Goal: Ask a question: Seek information or help from site administrators or community

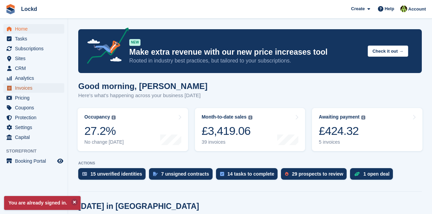
click at [21, 87] on span "Invoices" at bounding box center [35, 88] width 41 height 10
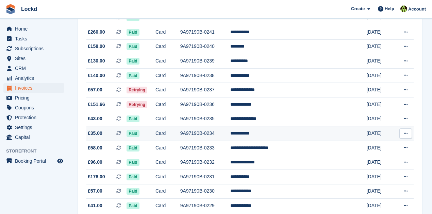
scroll to position [159, 0]
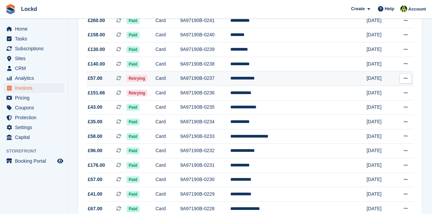
click at [271, 83] on td "**********" at bounding box center [292, 78] width 124 height 15
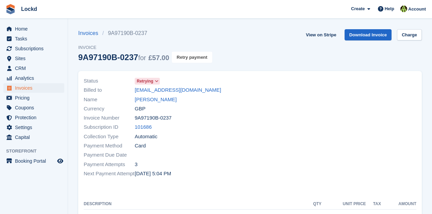
drag, startPoint x: 189, startPoint y: 59, endPoint x: 239, endPoint y: 22, distance: 62.5
click at [189, 59] on button "Retry payment" at bounding box center [192, 57] width 40 height 11
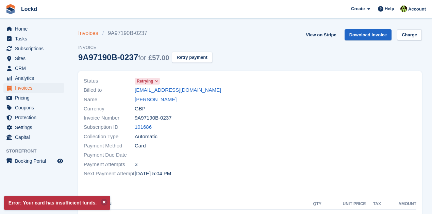
click at [92, 32] on link "Invoices" at bounding box center [90, 33] width 24 height 8
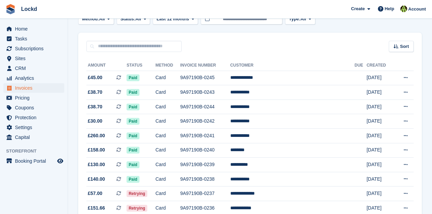
scroll to position [181, 0]
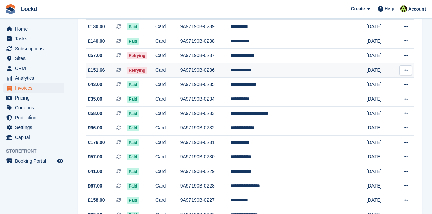
click at [265, 71] on td "**********" at bounding box center [292, 70] width 124 height 15
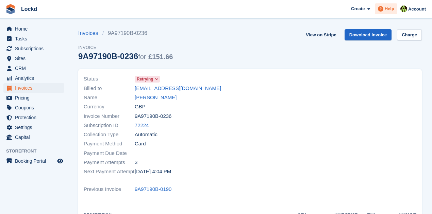
click at [389, 11] on span "Help" at bounding box center [390, 8] width 10 height 7
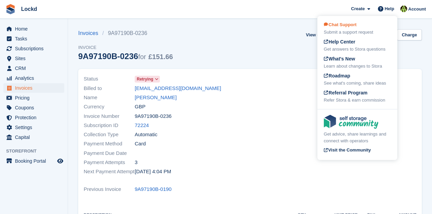
click at [346, 25] on span "Chat Support" at bounding box center [340, 24] width 33 height 5
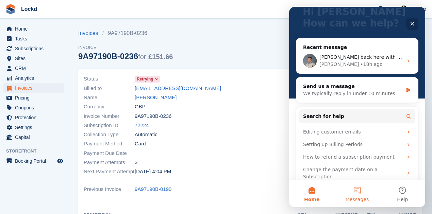
scroll to position [51, 0]
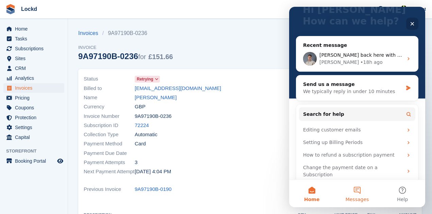
click at [361, 200] on span "Messages" at bounding box center [357, 199] width 23 height 5
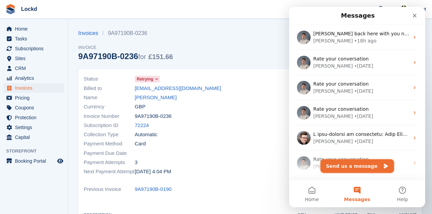
click at [347, 168] on button "Send us a message" at bounding box center [358, 167] width 74 height 14
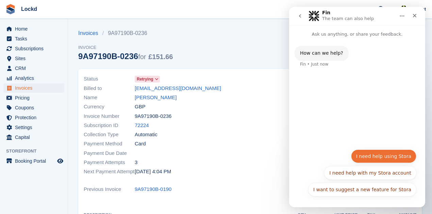
click at [380, 156] on div "I want to suggest a new feature for Stora I need help using Stora I need help w…" at bounding box center [357, 175] width 118 height 50
click at [385, 155] on button "I need help using Stora" at bounding box center [383, 157] width 65 height 14
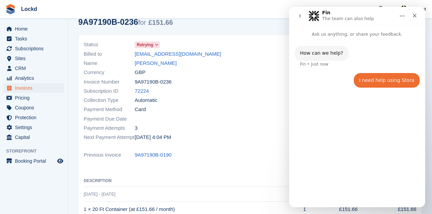
scroll to position [0, 0]
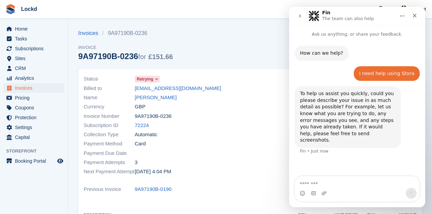
click at [327, 187] on textarea "Message…" at bounding box center [357, 183] width 125 height 12
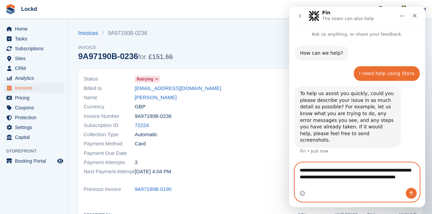
type textarea "**********"
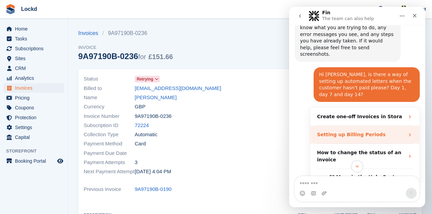
scroll to position [129, 0]
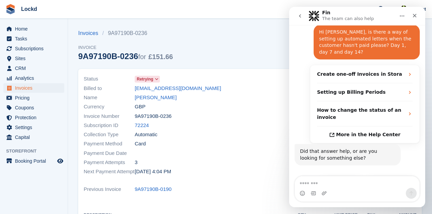
click at [381, 178] on button "Get more help 👤" at bounding box center [391, 185] width 52 height 14
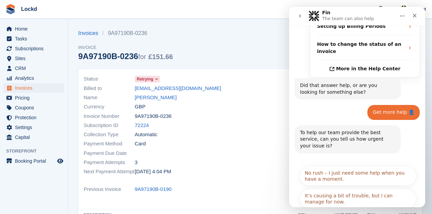
scroll to position [196, 0]
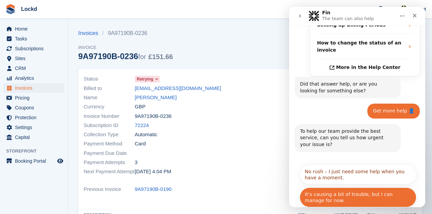
click at [344, 188] on button "It’s causing a bit of trouble, but I can manage for now." at bounding box center [358, 198] width 117 height 20
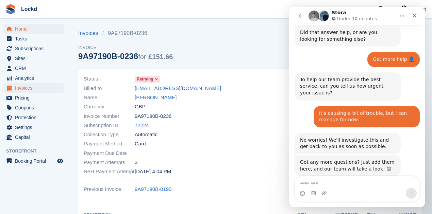
scroll to position [254, 0]
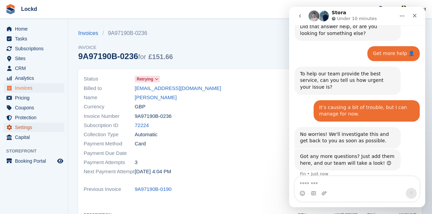
click at [27, 128] on span "Settings" at bounding box center [35, 128] width 41 height 10
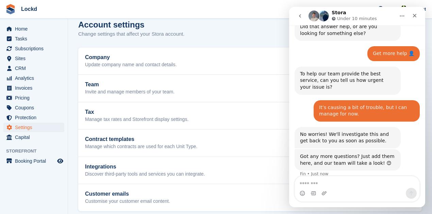
scroll to position [16, 0]
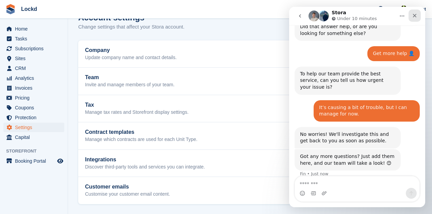
click at [415, 14] on icon "Close" at bounding box center [414, 15] width 5 height 5
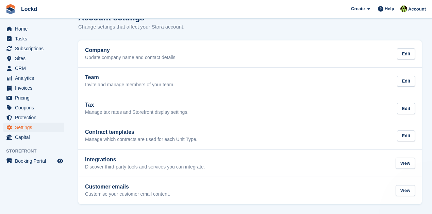
scroll to position [254, 0]
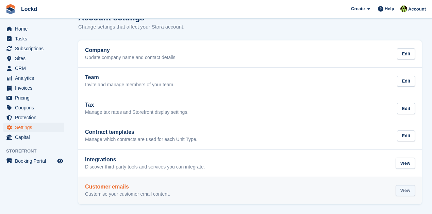
click at [408, 190] on div "View" at bounding box center [405, 191] width 19 height 11
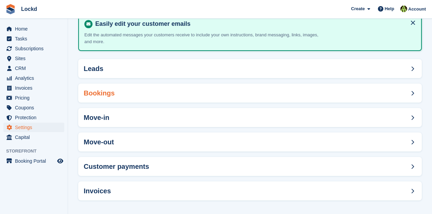
scroll to position [45, 0]
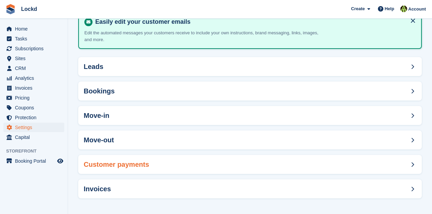
click at [171, 163] on div "Customer payments" at bounding box center [250, 164] width 344 height 19
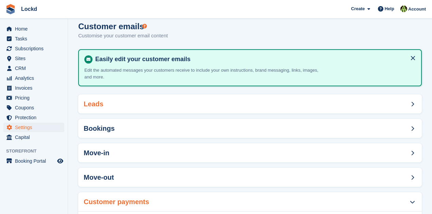
scroll to position [1, 0]
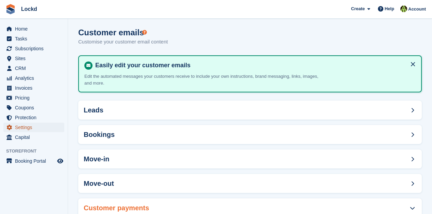
click at [29, 129] on span "Settings" at bounding box center [35, 128] width 41 height 10
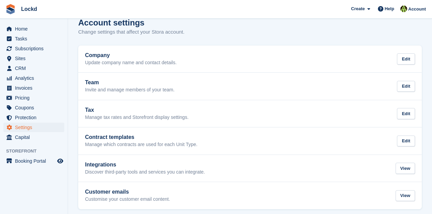
scroll to position [16, 0]
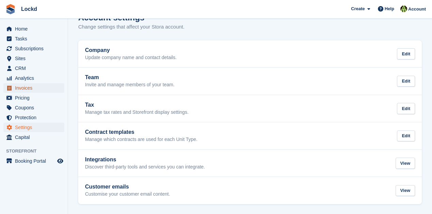
click at [26, 91] on span "Invoices" at bounding box center [35, 88] width 41 height 10
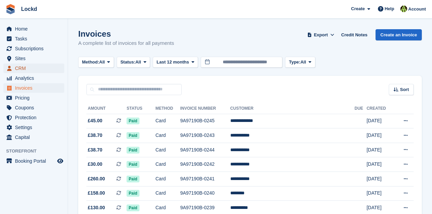
click at [20, 70] on span "CRM" at bounding box center [35, 69] width 41 height 10
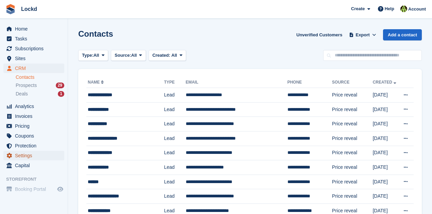
click at [24, 157] on span "Settings" at bounding box center [35, 156] width 41 height 10
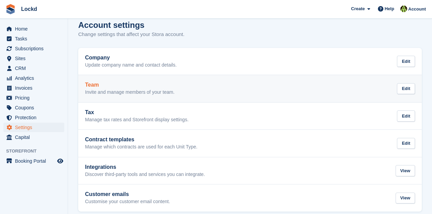
scroll to position [16, 0]
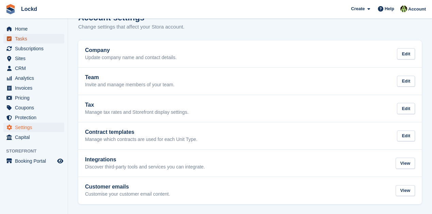
click at [25, 40] on span "Tasks" at bounding box center [35, 39] width 41 height 10
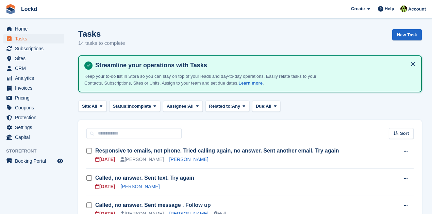
click at [412, 64] on button at bounding box center [413, 64] width 11 height 11
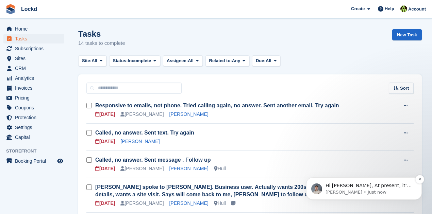
click at [384, 186] on p "Hi [PERSON_NAME], At present, it’s not possible to set up new automated emails …" at bounding box center [370, 186] width 88 height 7
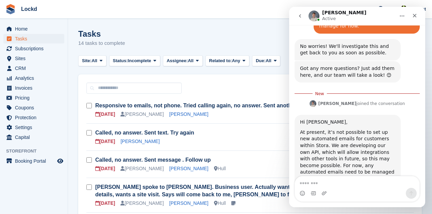
scroll to position [342, 0]
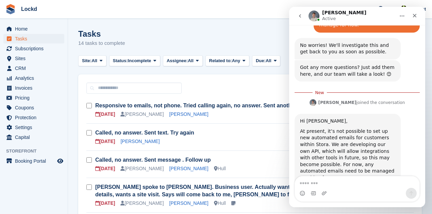
click at [318, 184] on textarea "Message…" at bounding box center [357, 183] width 125 height 12
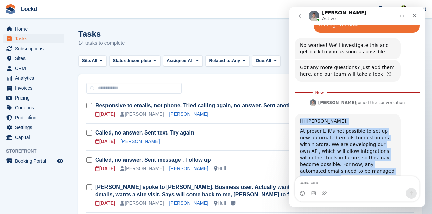
drag, startPoint x: 342, startPoint y: 154, endPoint x: 288, endPoint y: 94, distance: 81.0
click html "[PERSON_NAME] Active Ask us anything, or share your feedback. How can we help? …"
copy div "Hi [PERSON_NAME], At present, it’s not possible to set up new automated emails …"
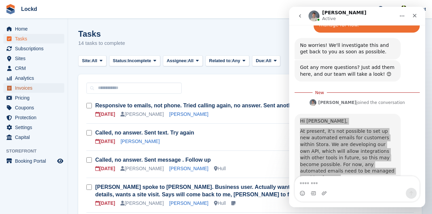
click at [27, 91] on span "Invoices" at bounding box center [35, 88] width 41 height 10
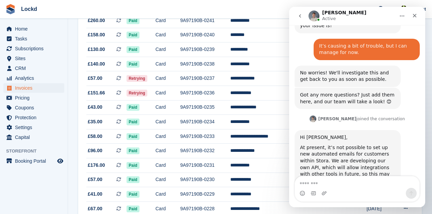
scroll to position [331, 0]
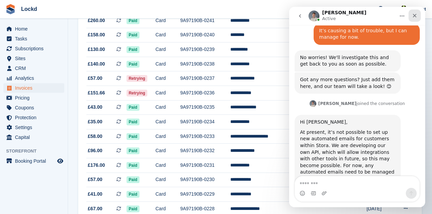
click at [414, 16] on icon "Close" at bounding box center [415, 16] width 4 height 4
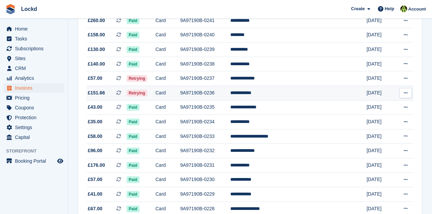
click at [271, 94] on td "**********" at bounding box center [292, 93] width 124 height 15
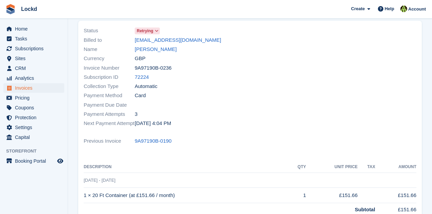
scroll to position [91, 0]
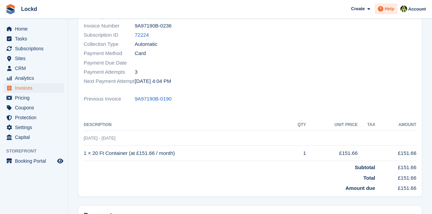
click at [391, 7] on span "Help" at bounding box center [390, 8] width 10 height 7
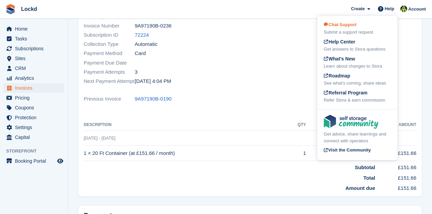
click at [345, 27] on span "Chat Support" at bounding box center [340, 24] width 33 height 5
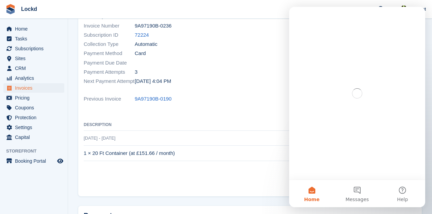
scroll to position [0, 0]
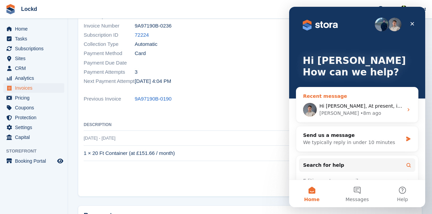
click at [345, 119] on div "Hi [PERSON_NAME], At present, it’s not possible to set up new automated emails …" at bounding box center [358, 109] width 122 height 25
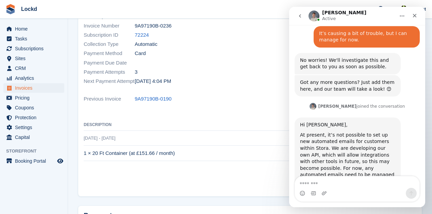
scroll to position [331, 0]
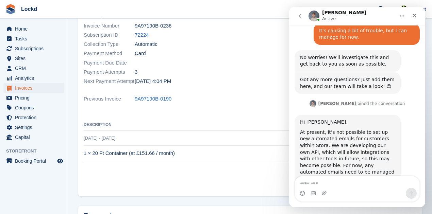
click at [330, 186] on textarea "Message…" at bounding box center [357, 183] width 125 height 12
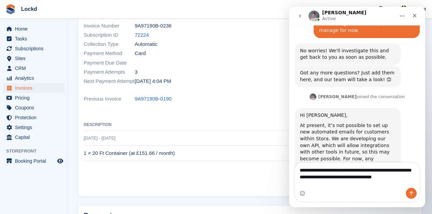
scroll to position [344, 0]
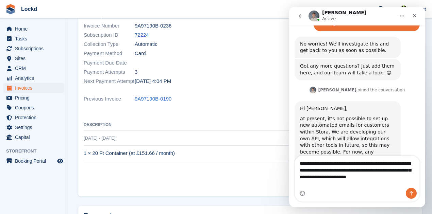
type textarea "**********"
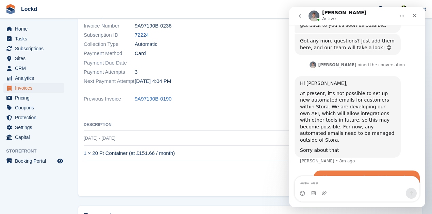
scroll to position [371, 0]
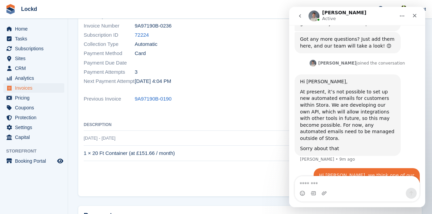
click at [227, 70] on div "Payment Attempts 3" at bounding box center [165, 72] width 162 height 9
